Goal: Task Accomplishment & Management: Use online tool/utility

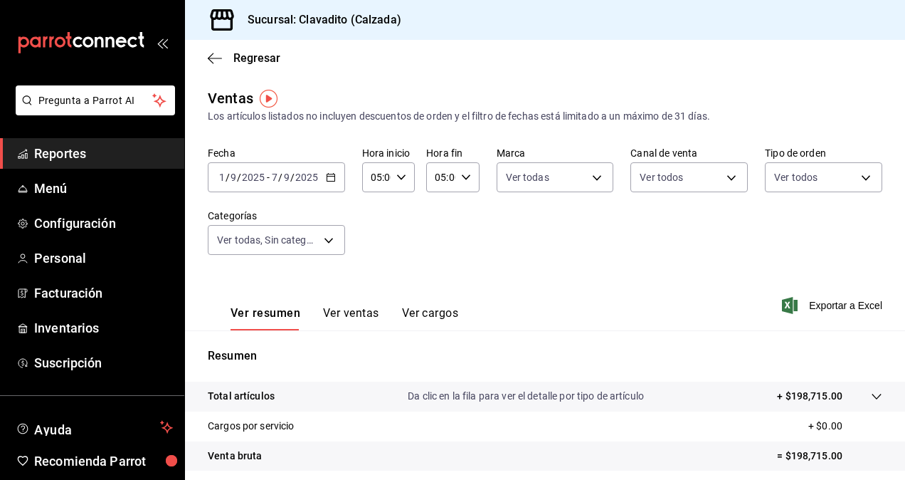
click at [325, 184] on div "[DATE] [DATE] - [DATE] [DATE]" at bounding box center [276, 177] width 137 height 30
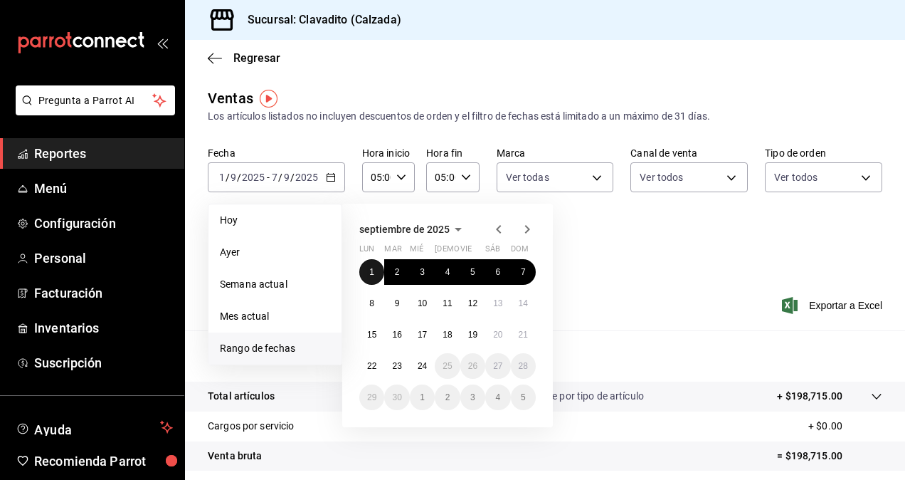
click at [374, 267] on abbr "1" at bounding box center [371, 272] width 5 height 10
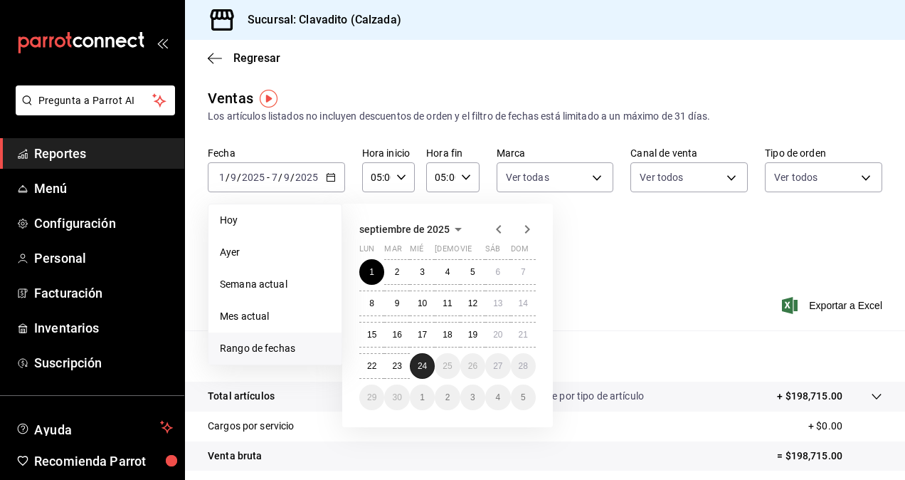
click at [425, 366] on abbr "24" at bounding box center [422, 366] width 9 height 10
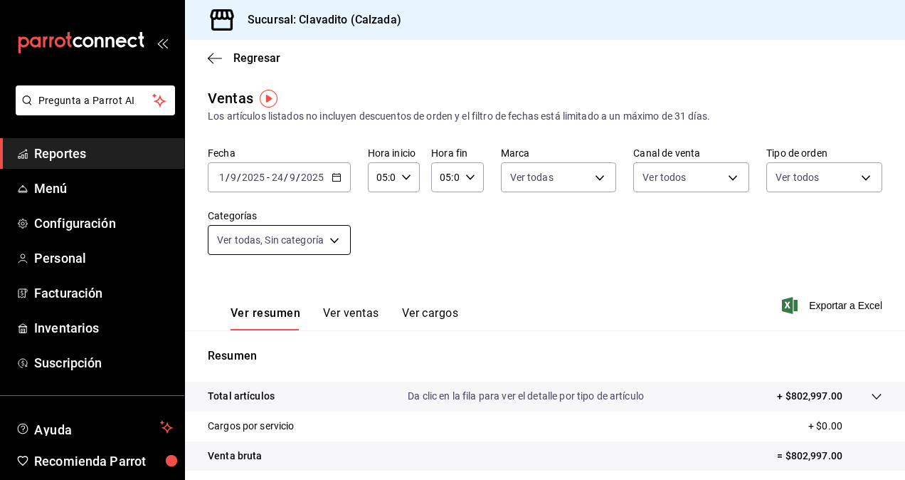
click at [336, 246] on body "Pregunta a Parrot AI Reportes Menú Configuración Personal Facturación Inventari…" at bounding box center [452, 240] width 905 height 480
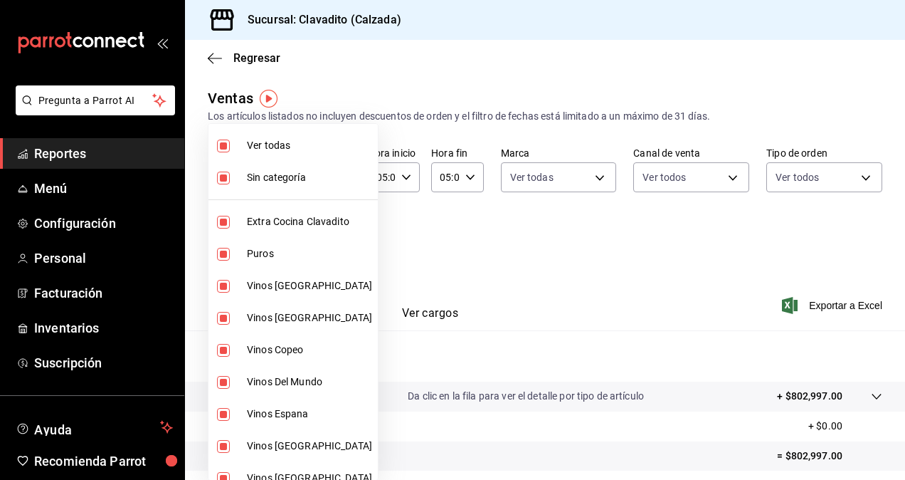
click at [546, 268] on div at bounding box center [452, 240] width 905 height 480
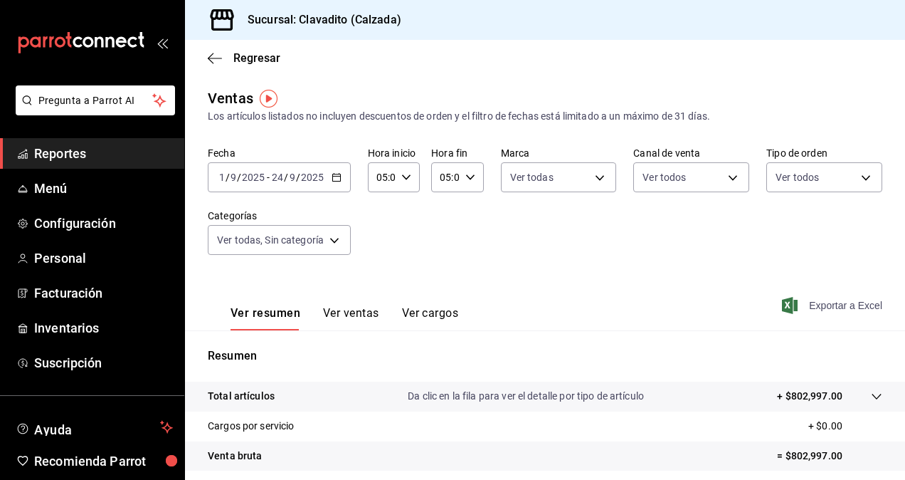
click at [843, 305] on span "Exportar a Excel" at bounding box center [833, 305] width 97 height 17
click at [813, 307] on span "Exportar a Excel" at bounding box center [833, 305] width 97 height 17
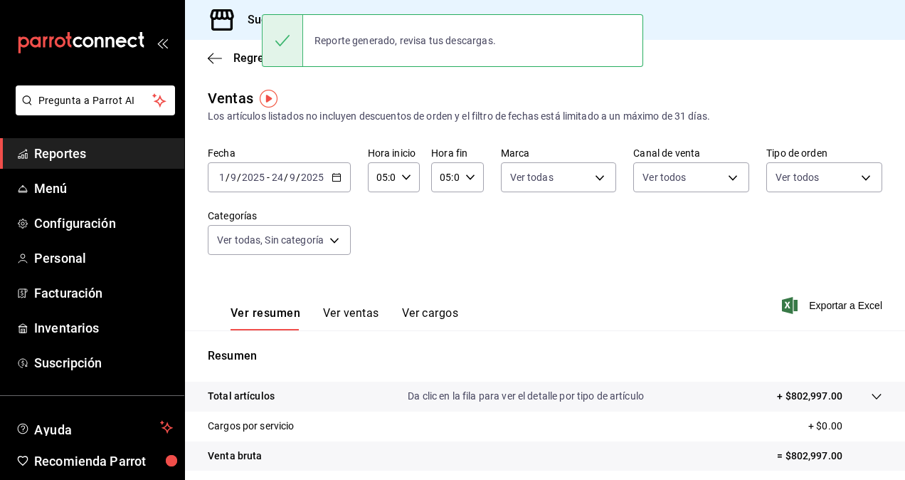
click at [507, 218] on div "Fecha [DATE] [DATE] - [DATE] [DATE] Hora inicio 05:00 Hora inicio Hora fin 05:0…" at bounding box center [545, 209] width 675 height 125
click at [318, 169] on div "[DATE] [DATE] - [DATE] [DATE]" at bounding box center [279, 177] width 143 height 30
click at [334, 178] on icon "button" at bounding box center [337, 177] width 10 height 10
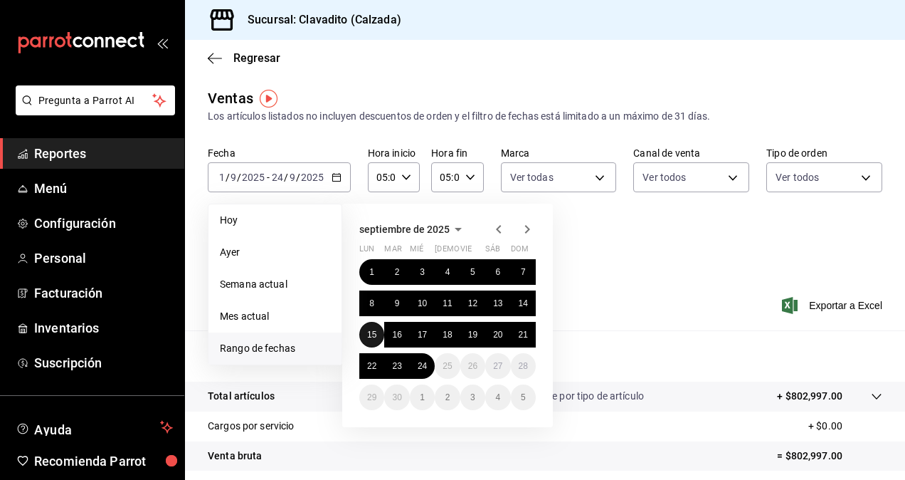
click at [374, 335] on abbr "15" at bounding box center [371, 334] width 9 height 10
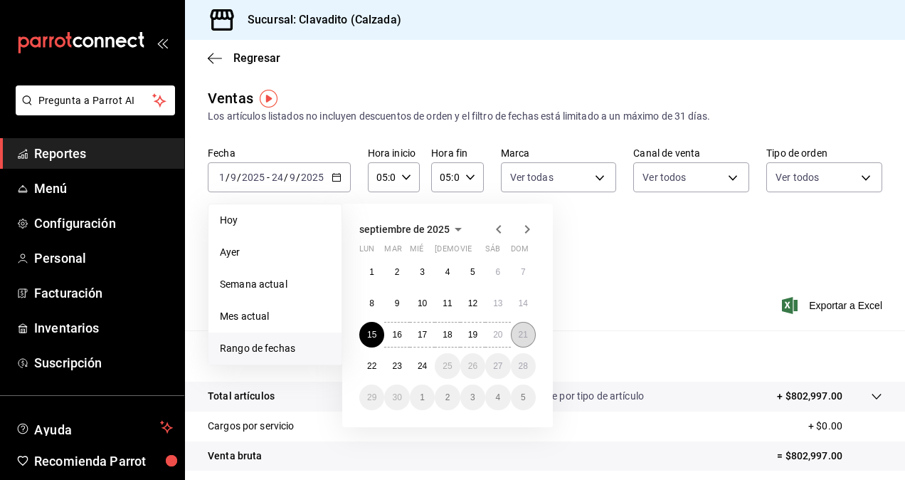
click at [521, 334] on abbr "21" at bounding box center [523, 334] width 9 height 10
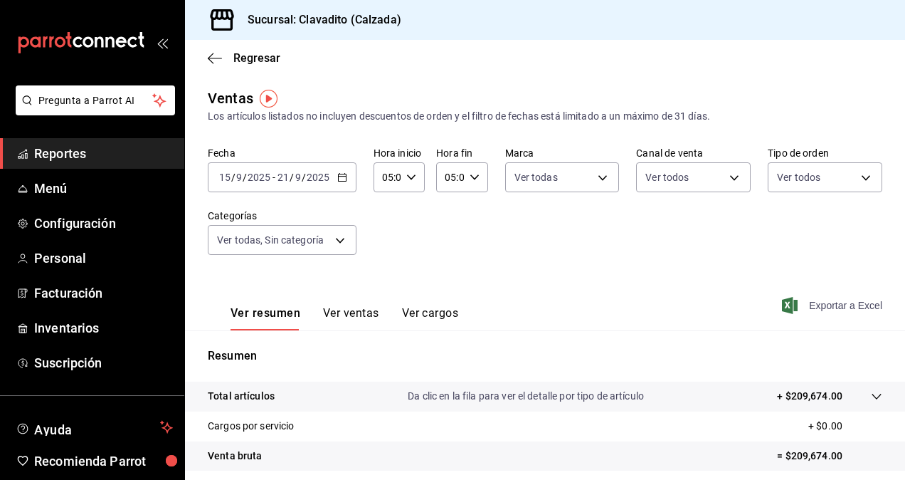
click at [823, 305] on span "Exportar a Excel" at bounding box center [833, 305] width 97 height 17
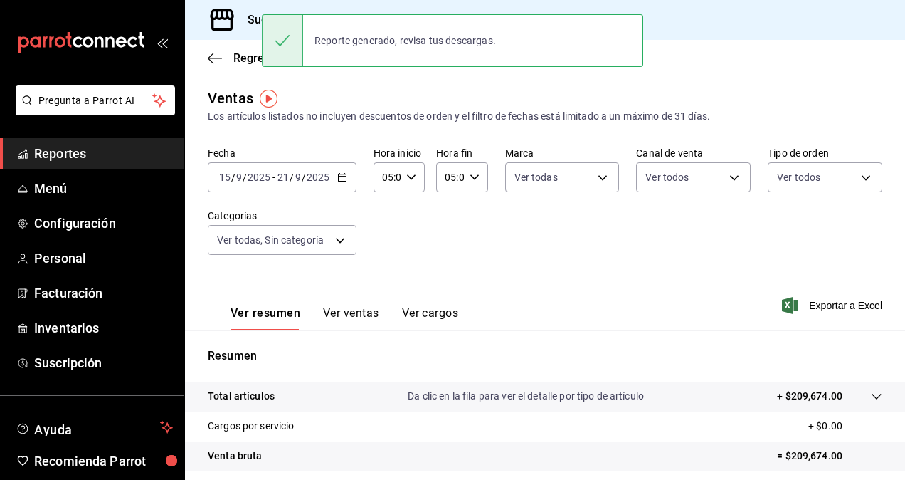
click at [544, 258] on div "Fecha [DATE] [DATE] - [DATE] [DATE] Hora inicio 05:00 Hora inicio Hora fin 05:0…" at bounding box center [545, 209] width 675 height 125
click at [822, 302] on span "Exportar a Excel" at bounding box center [833, 305] width 97 height 17
